Goal: Transaction & Acquisition: Purchase product/service

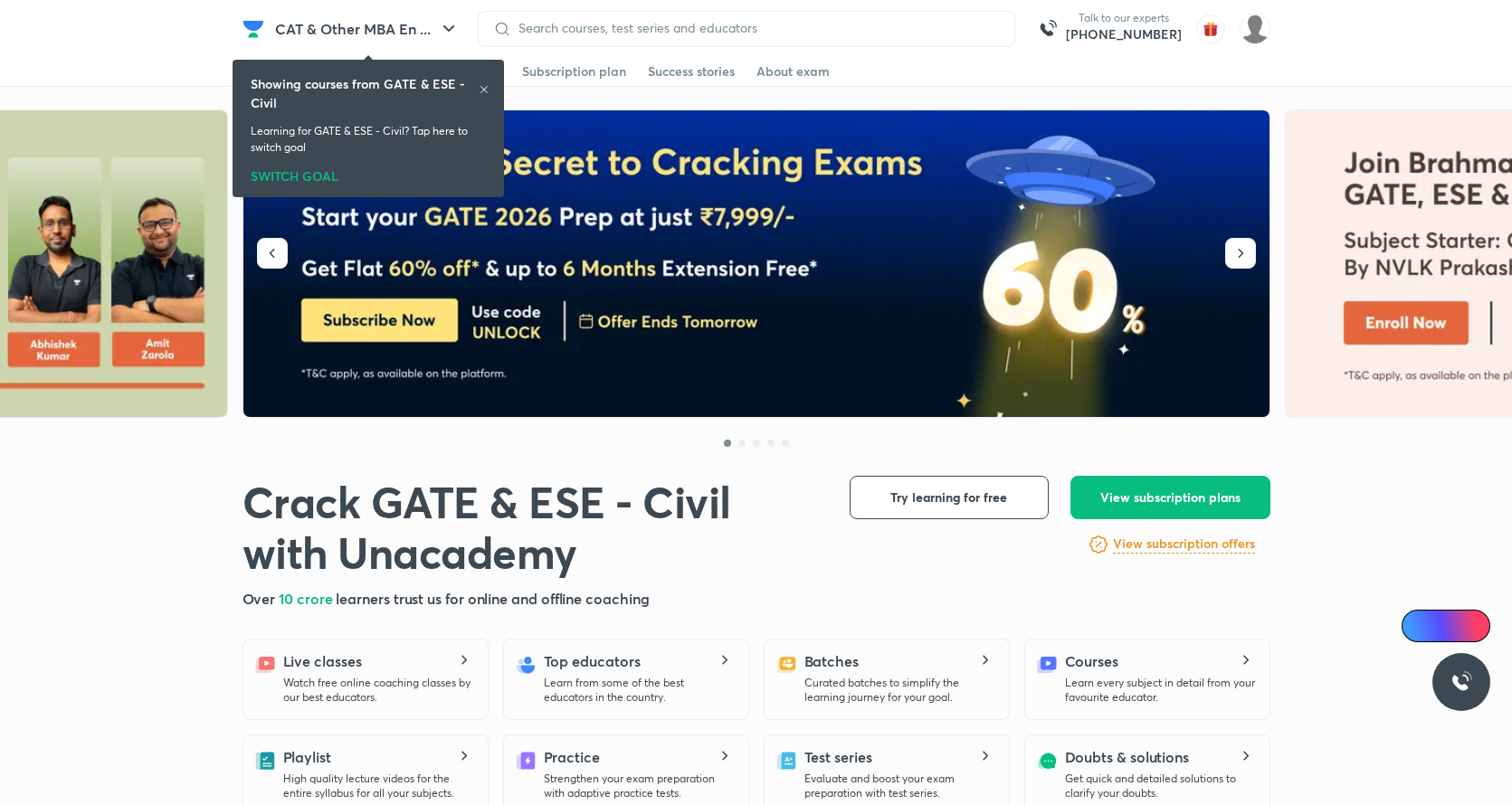
click at [303, 176] on div "SWITCH GOAL" at bounding box center [368, 172] width 235 height 20
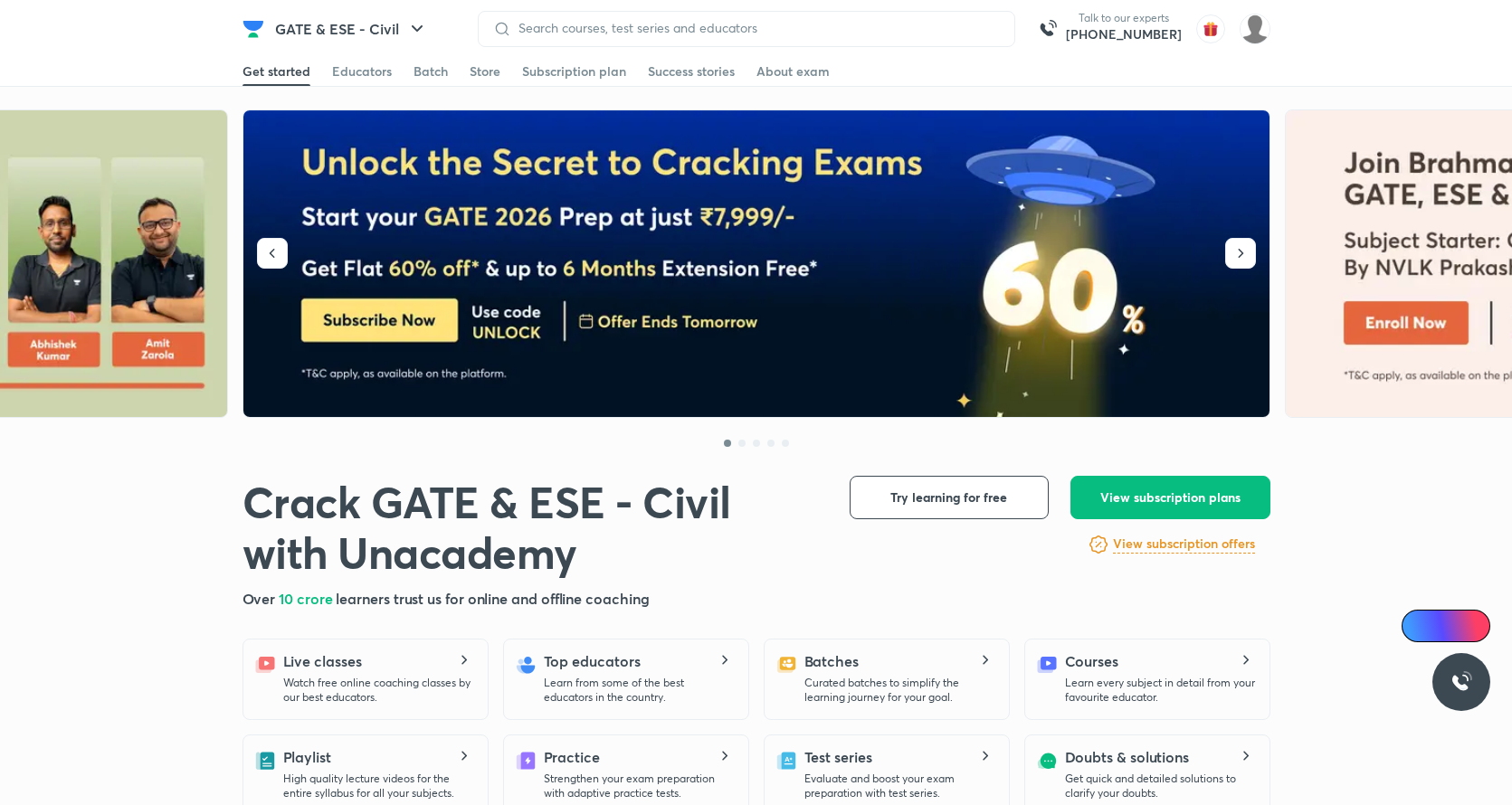
drag, startPoint x: 489, startPoint y: 72, endPoint x: 489, endPoint y: 109, distance: 37.0
click at [489, 73] on div "Store" at bounding box center [485, 71] width 31 height 18
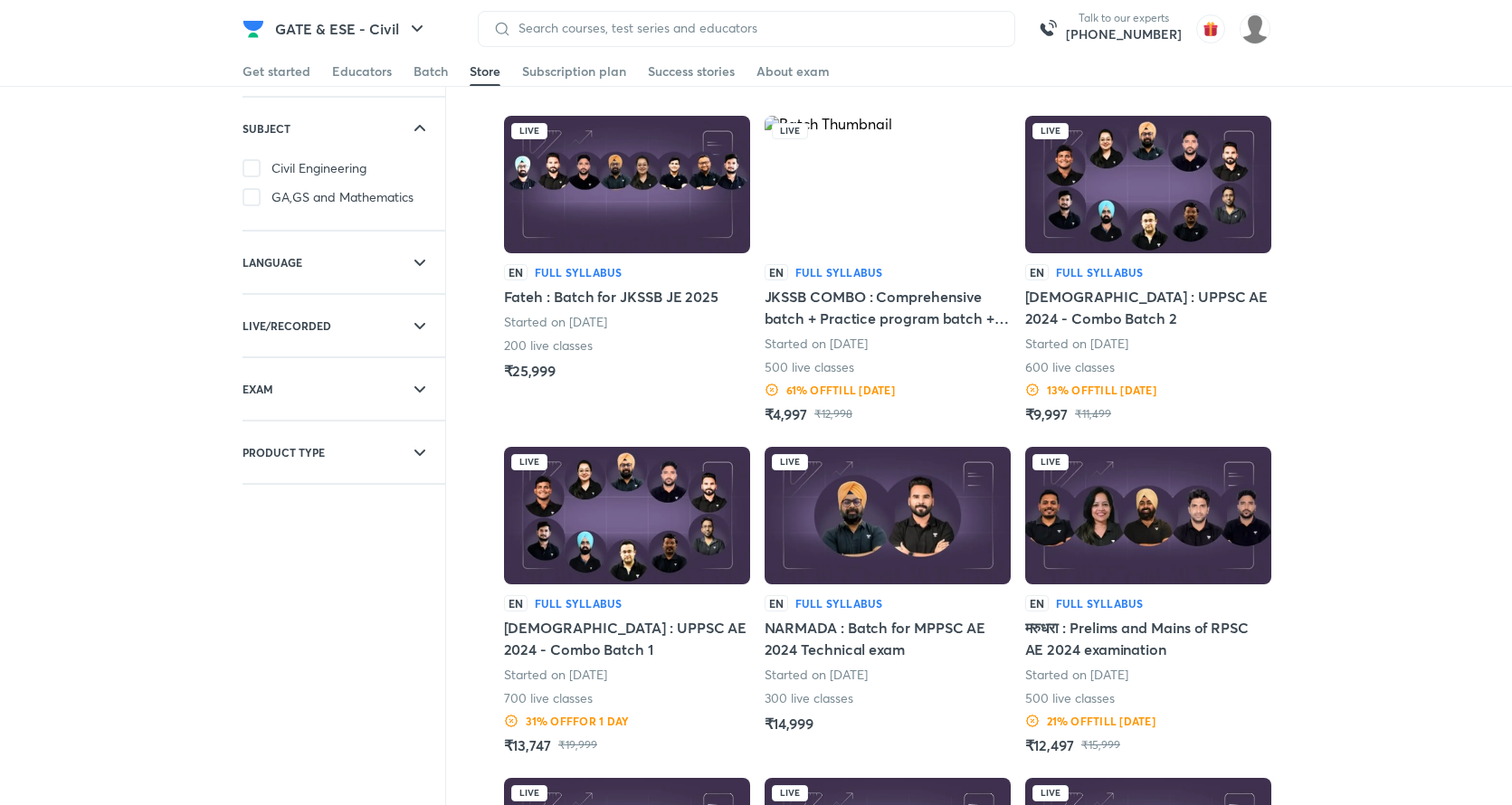
scroll to position [185, 0]
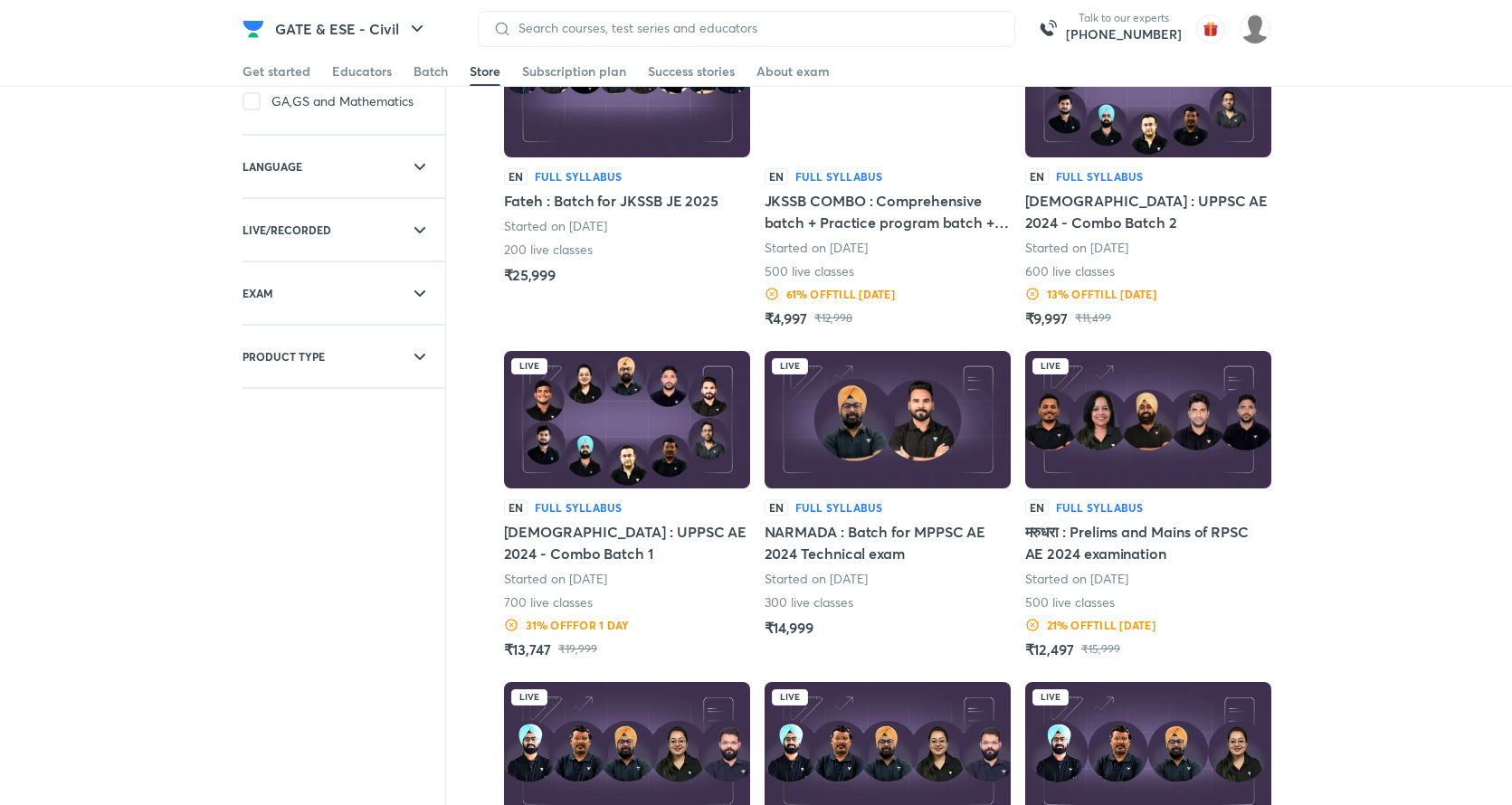
click at [1435, 193] on div "Filters SUBJECT Civil Engineering GA,GS and Mathematics LANGUAGE English Hindi …" at bounding box center [756, 685] width 1512 height 1522
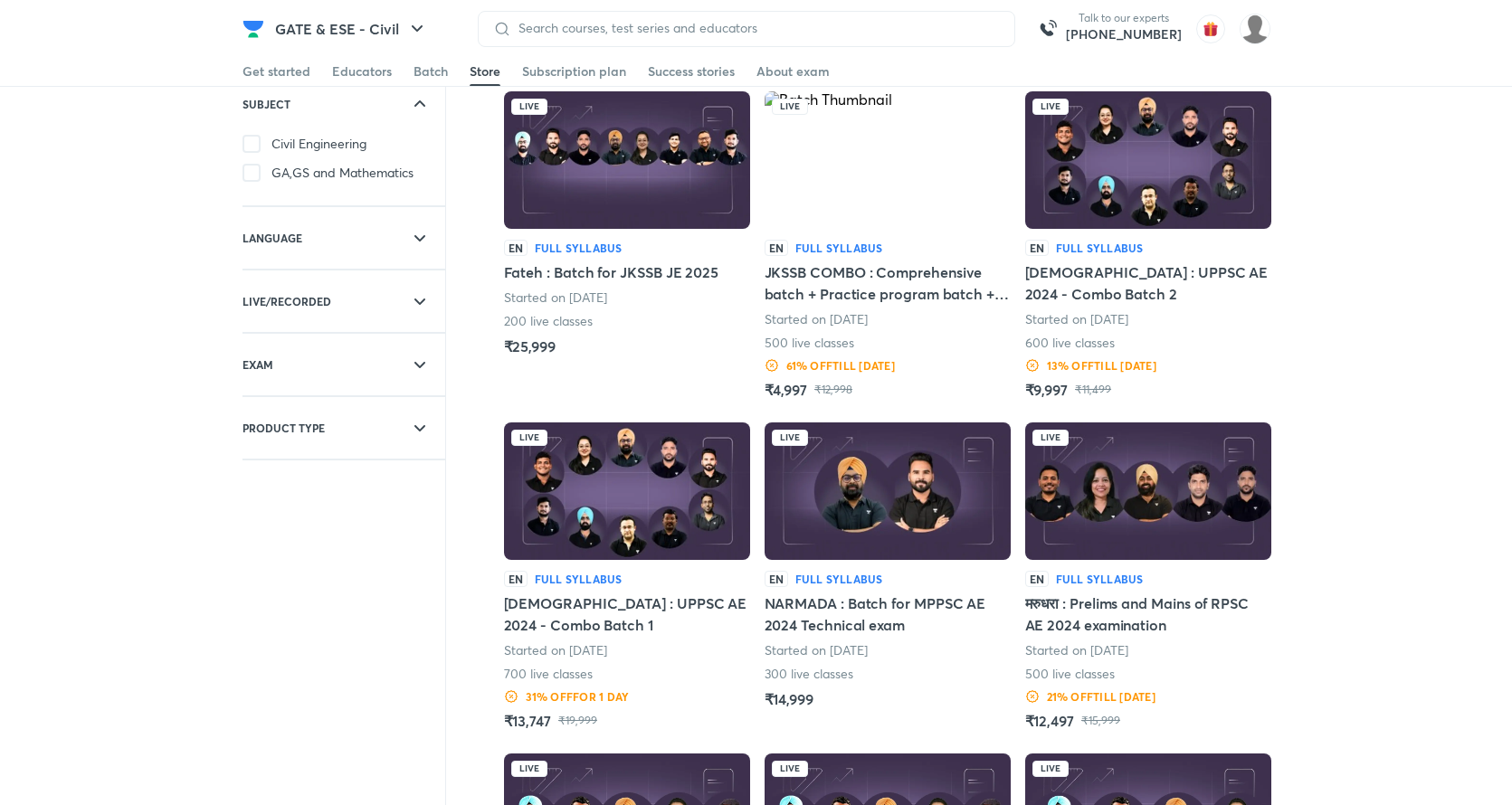
scroll to position [138, 0]
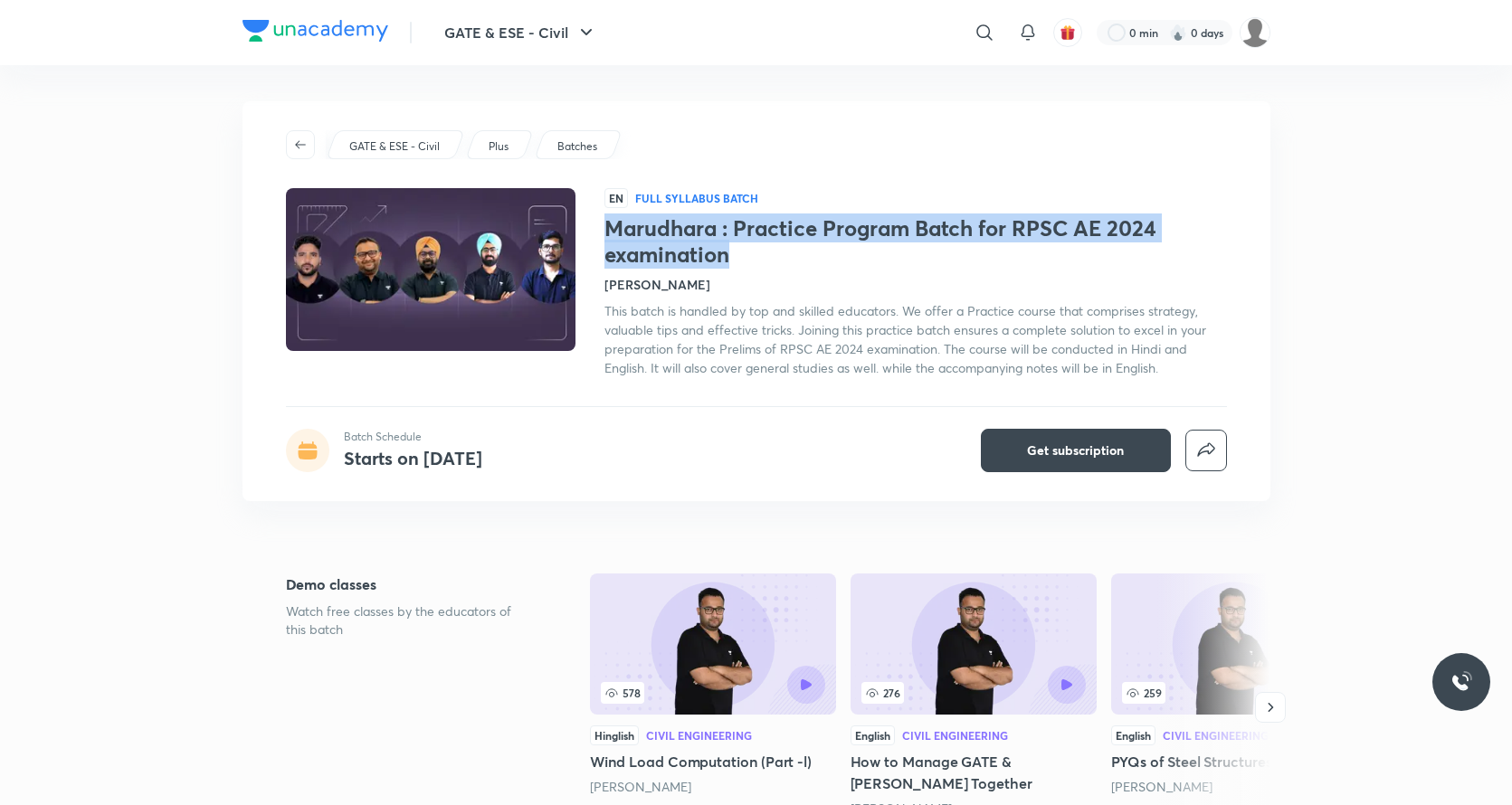
drag, startPoint x: 744, startPoint y: 256, endPoint x: 605, endPoint y: 234, distance: 140.7
click at [606, 234] on h1 "Marudhara : Practice Program Batch for RPSC AE 2024 examination" at bounding box center [916, 242] width 623 height 52
copy h1 "Marudhara : Practice Program Batch for RPSC AE 2024 examination"
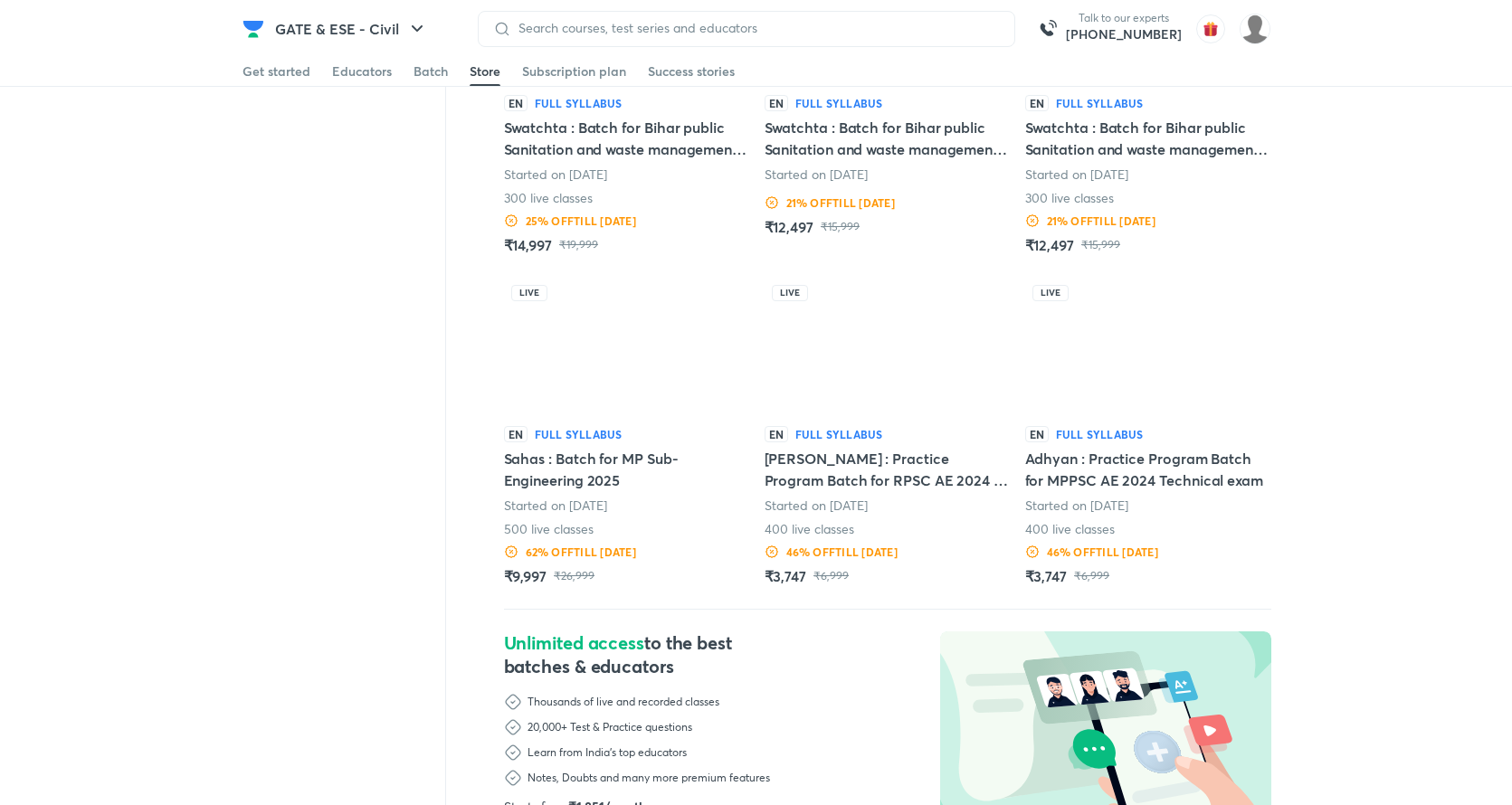
scroll to position [927, 0]
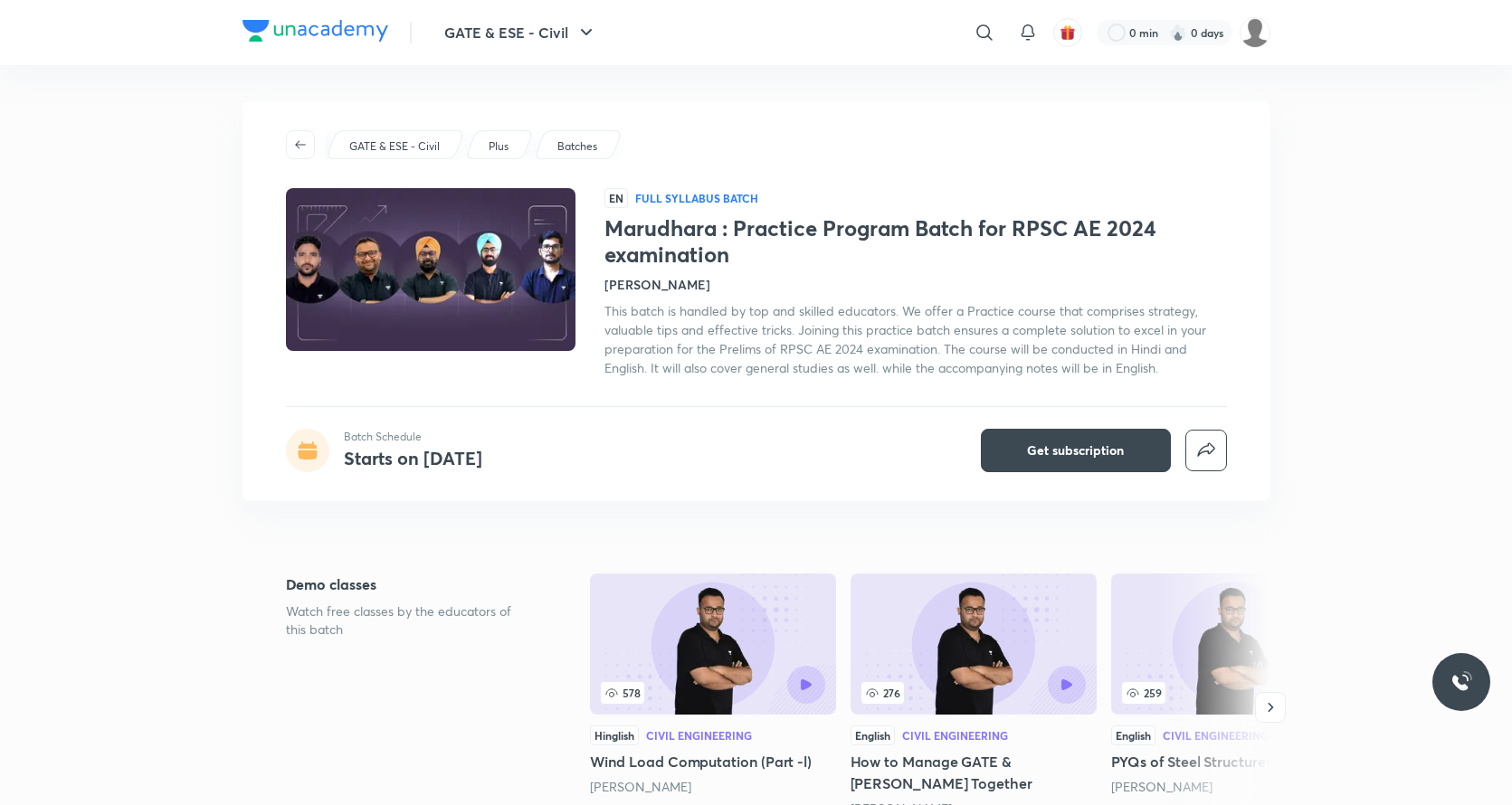
click at [697, 238] on h1 "Marudhara : Practice Program Batch for RPSC AE 2024 examination" at bounding box center [916, 242] width 623 height 52
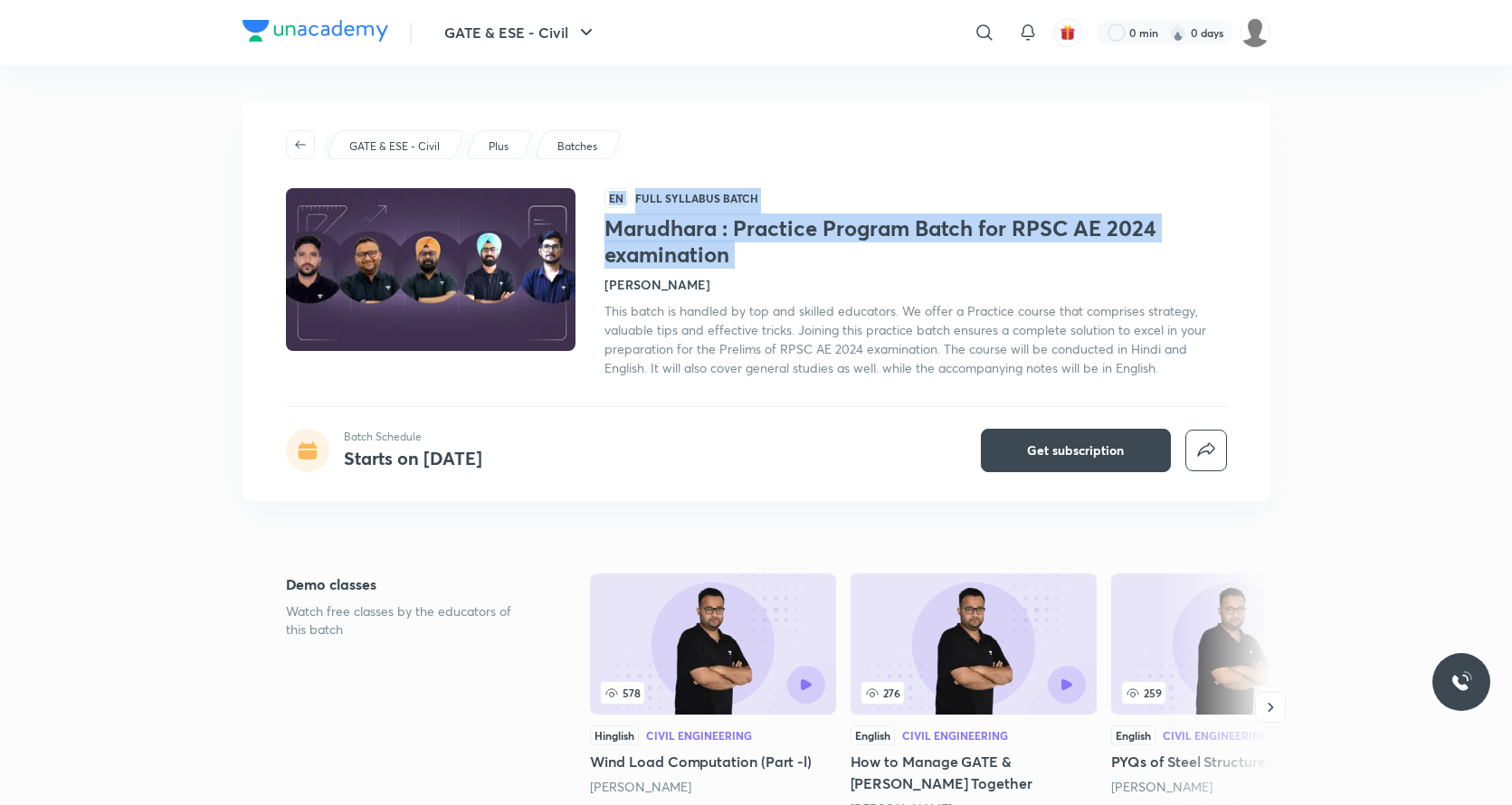
drag, startPoint x: 604, startPoint y: 222, endPoint x: 795, endPoint y: 270, distance: 196.9
click at [795, 270] on div "EN Full Syllabus Batch Marudhara : Practice Program Batch for RPSC AE 2024 exam…" at bounding box center [756, 283] width 941 height 189
click at [795, 270] on div "Marudhara : Practice Program Batch for RPSC AE 2024 examination Amit Zarola Thi…" at bounding box center [916, 296] width 623 height 162
drag, startPoint x: 795, startPoint y: 270, endPoint x: 625, endPoint y: 233, distance: 174.0
click at [625, 233] on div "Marudhara : Practice Program Batch for RPSC AE 2024 examination Amit Zarola Thi…" at bounding box center [916, 296] width 623 height 162
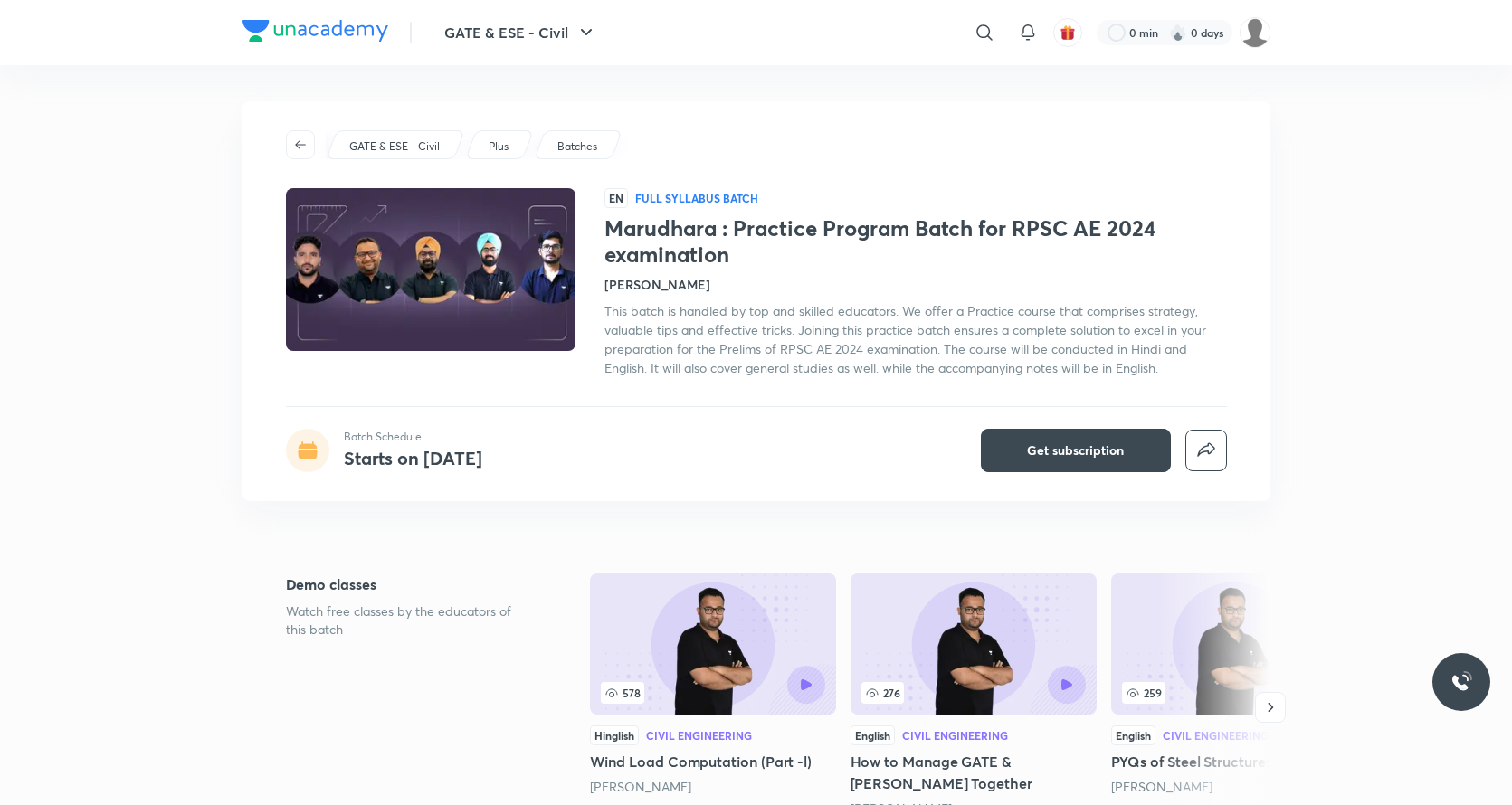
click at [799, 260] on h1 "Marudhara : Practice Program Batch for RPSC AE 2024 examination" at bounding box center [916, 242] width 623 height 52
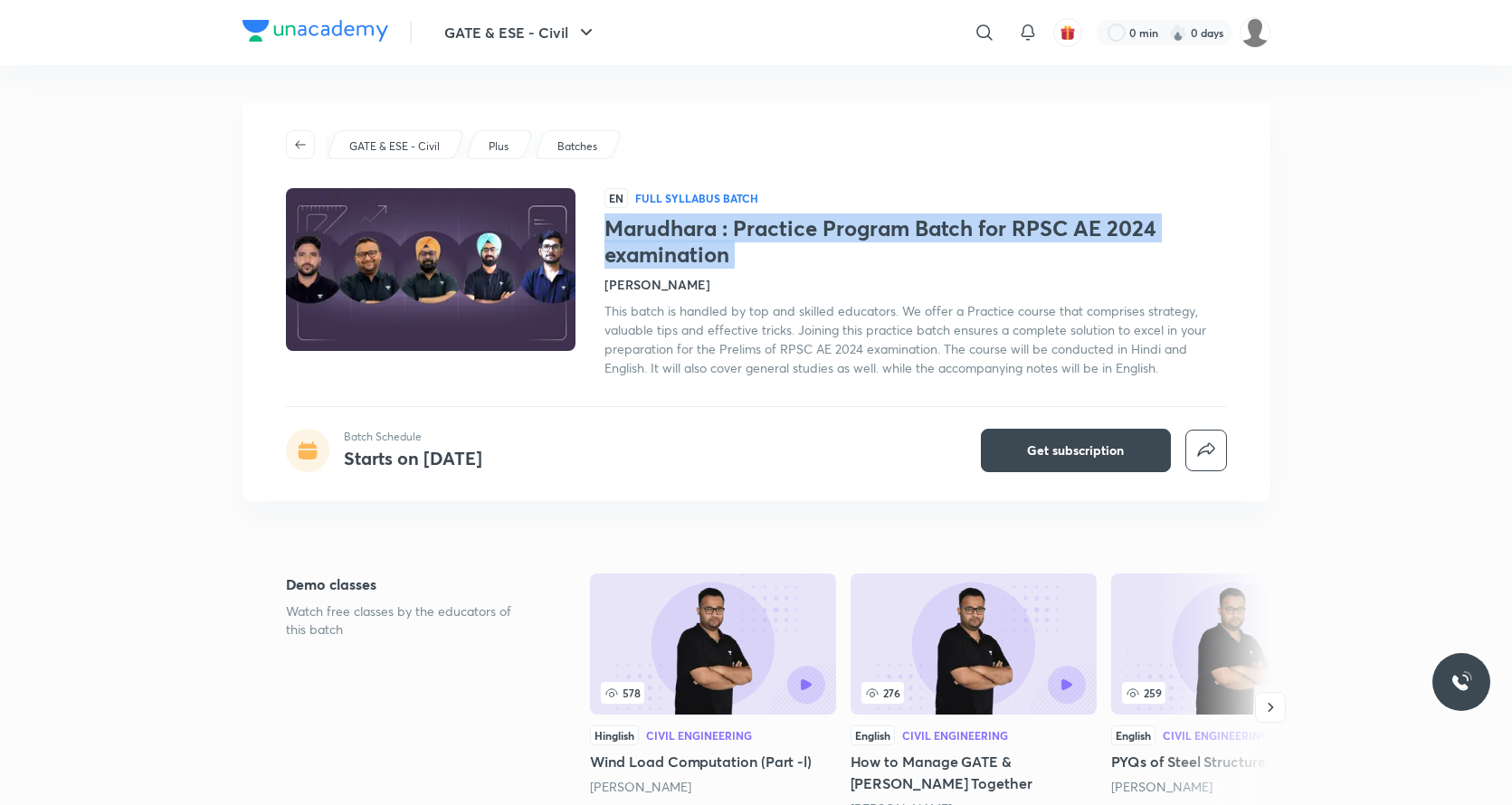
drag, startPoint x: 795, startPoint y: 260, endPoint x: 633, endPoint y: 228, distance: 165.1
click at [633, 228] on h1 "Marudhara : Practice Program Batch for RPSC AE 2024 examination" at bounding box center [916, 242] width 623 height 52
copy h1 "Marudhara : Practice Program Batch for RPSC AE 2024 examination"
click at [347, 37] on img at bounding box center [316, 30] width 146 height 22
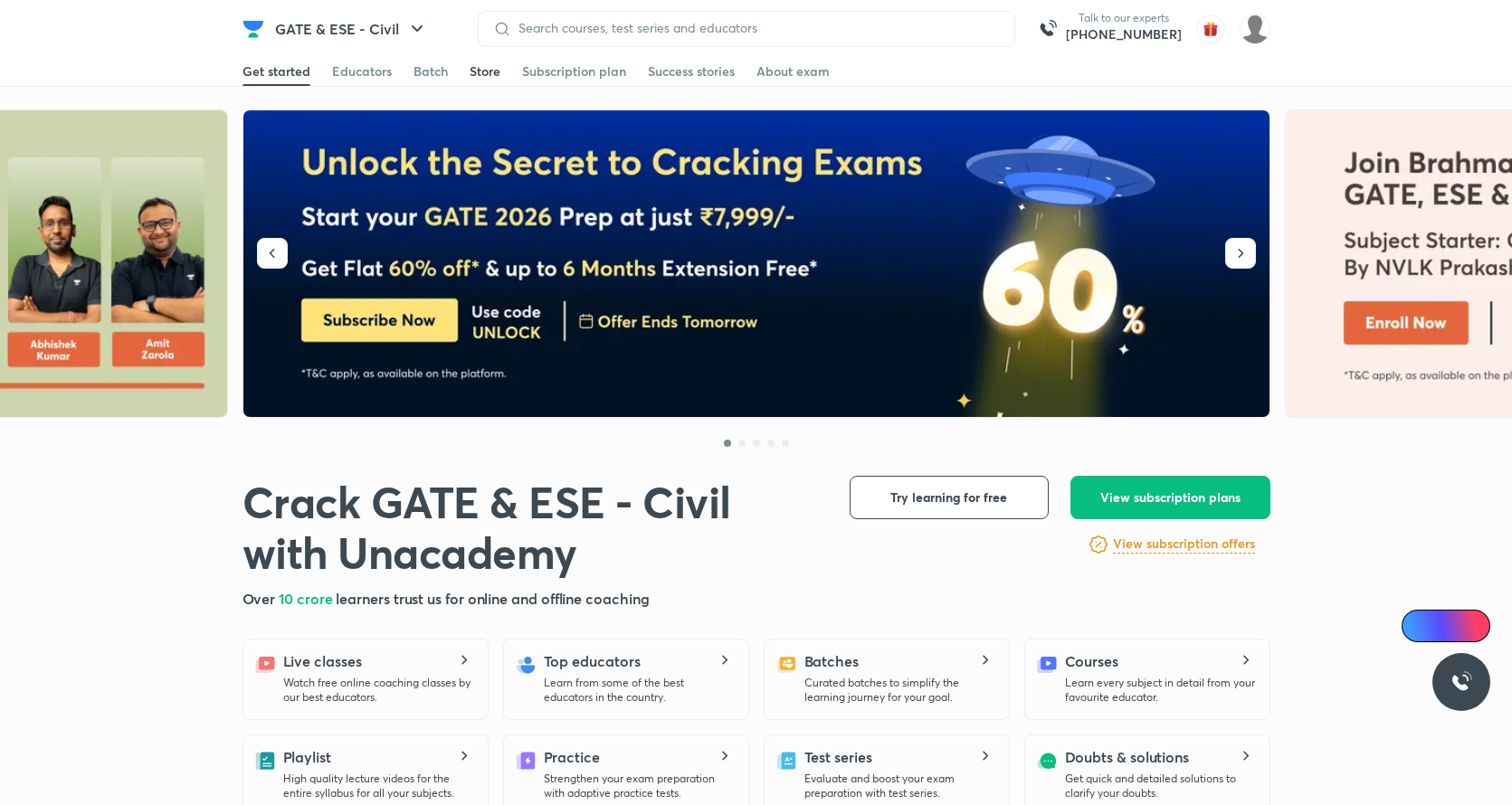
click at [479, 61] on link "Store" at bounding box center [485, 71] width 31 height 29
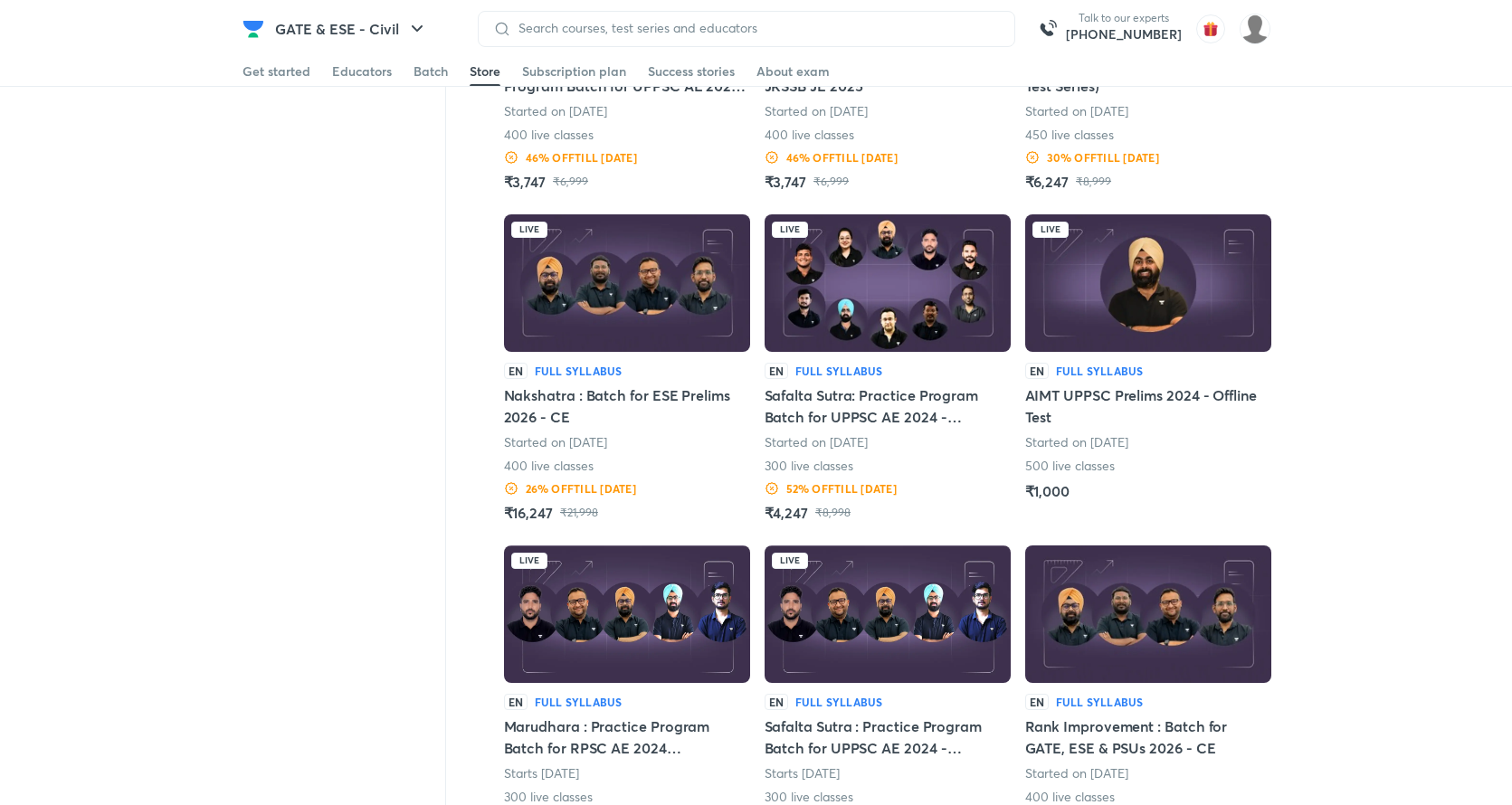
scroll to position [2019, 0]
